Goal: Information Seeking & Learning: Check status

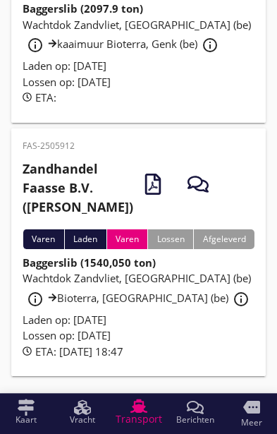
scroll to position [800, 0]
click at [166, 293] on div "Wachtdok Zandvliet, [GEOGRAPHIC_DATA] (be) info_outline Bioterra, [GEOGRAPHIC_D…" at bounding box center [139, 291] width 232 height 42
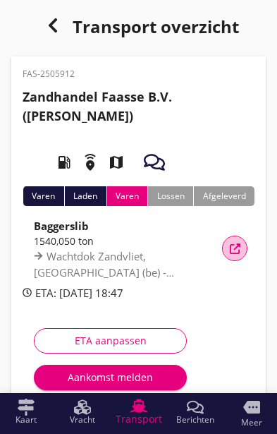
click at [240, 246] on div "Vracht details" at bounding box center [234, 248] width 25 height 11
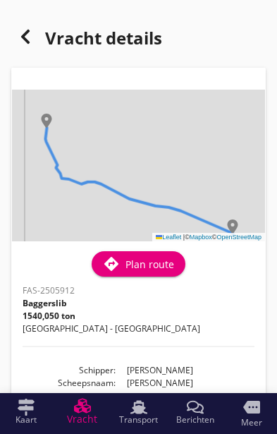
click at [40, 30] on h1 "Vracht details" at bounding box center [86, 40] width 151 height 34
click at [34, 33] on div at bounding box center [25, 37] width 28 height 28
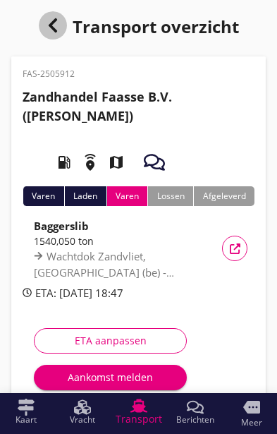
click at [51, 25] on icon "button" at bounding box center [52, 25] width 17 height 17
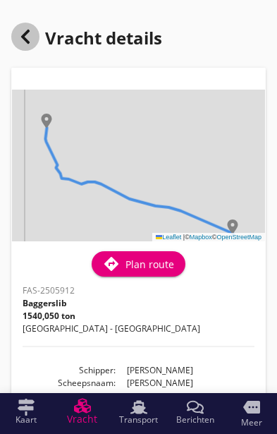
click at [29, 41] on icon at bounding box center [25, 36] width 17 height 17
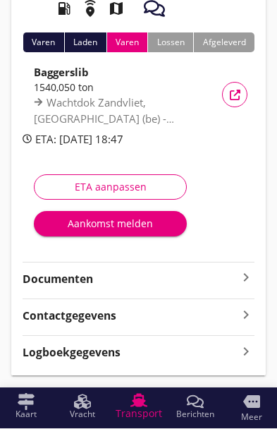
scroll to position [149, 0]
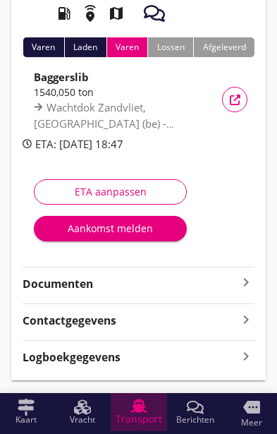
click at [130, 424] on span "Transport" at bounding box center [139, 419] width 47 height 10
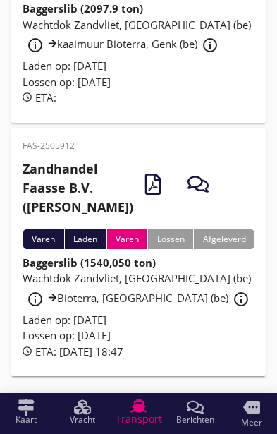
scroll to position [800, 0]
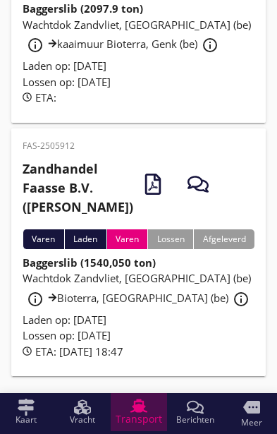
click at [139, 424] on span "Transport" at bounding box center [139, 419] width 47 height 10
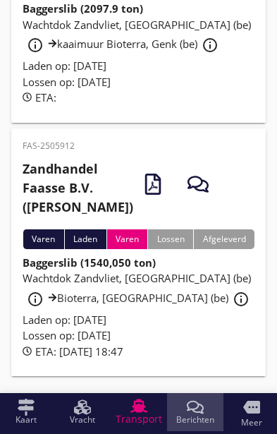
click at [198, 415] on icon "Berichten" at bounding box center [195, 406] width 17 height 17
